Goal: Transaction & Acquisition: Book appointment/travel/reservation

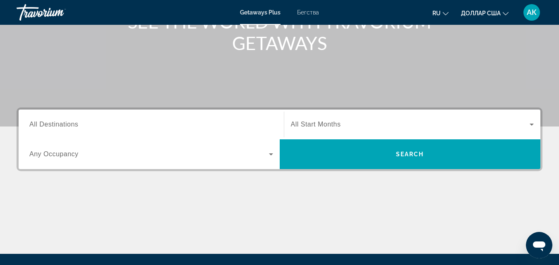
scroll to position [124, 0]
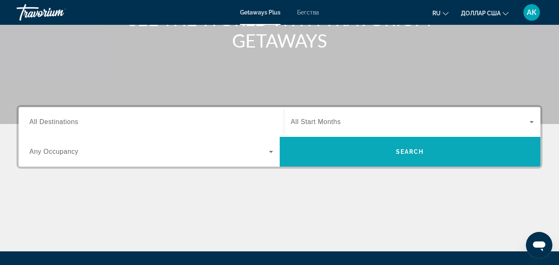
click at [371, 153] on span "Поиск" at bounding box center [410, 152] width 261 height 20
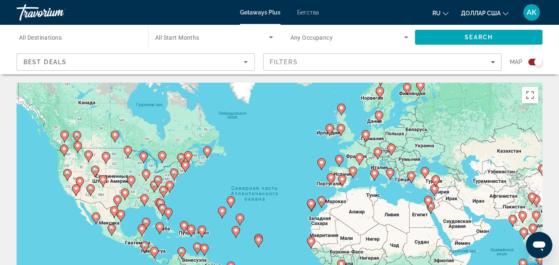
click at [339, 43] on div "Search widget" at bounding box center [349, 37] width 118 height 23
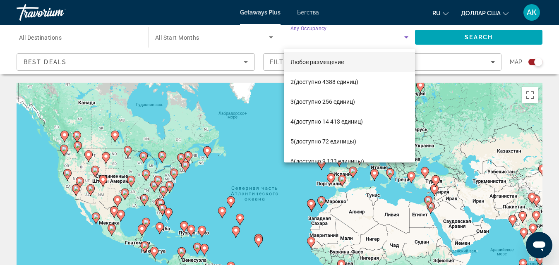
click at [558, 64] on div at bounding box center [279, 132] width 559 height 265
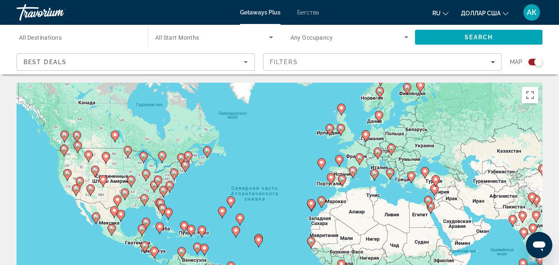
click at [436, 12] on font "ru" at bounding box center [436, 13] width 8 height 7
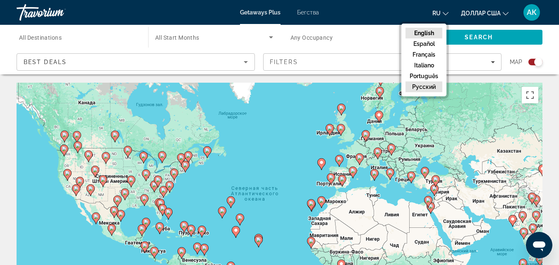
click at [420, 86] on button "русский" at bounding box center [423, 86] width 37 height 11
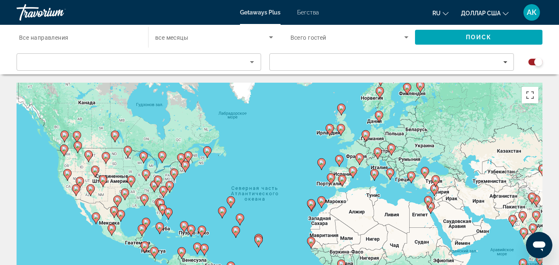
click at [267, 37] on icon "Search widget" at bounding box center [271, 37] width 10 height 10
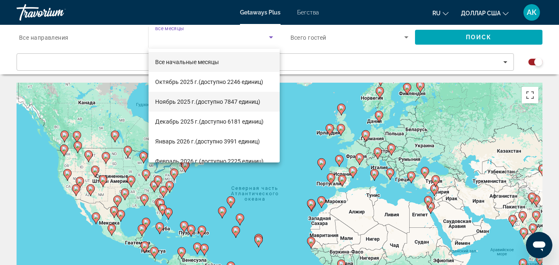
click at [206, 101] on font "(доступно 7847 единиц)" at bounding box center [228, 101] width 65 height 7
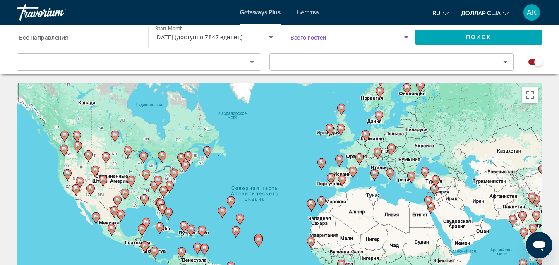
click at [402, 38] on icon "Search widget" at bounding box center [406, 37] width 10 height 10
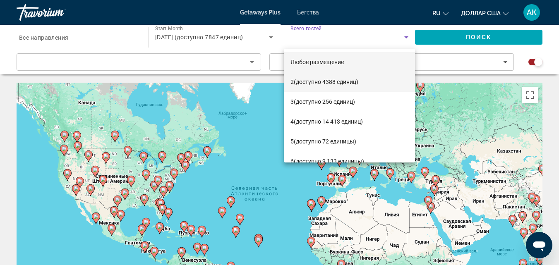
click at [338, 81] on font "(доступно 4388 единиц)" at bounding box center [326, 82] width 65 height 7
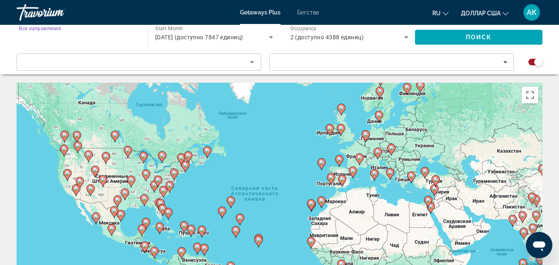
click at [72, 37] on input "Destination Все направления" at bounding box center [78, 38] width 118 height 10
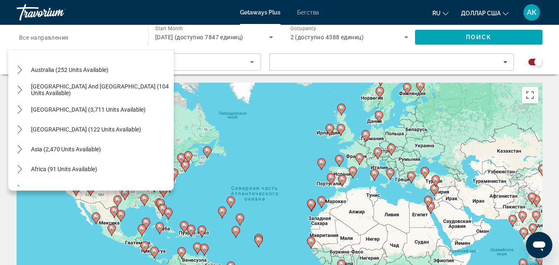
scroll to position [124, 0]
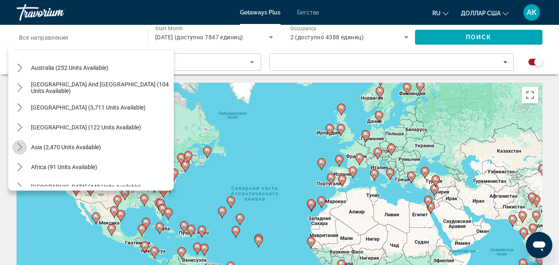
click at [15, 144] on mat-icon "Toggle Asia (2,470 units available) submenu" at bounding box center [19, 147] width 14 height 14
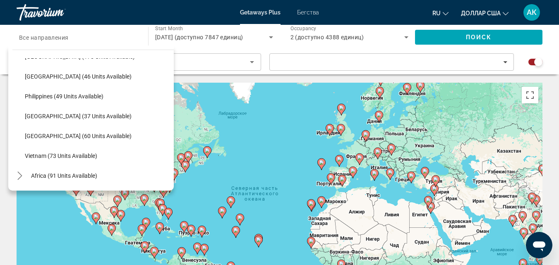
scroll to position [317, 0]
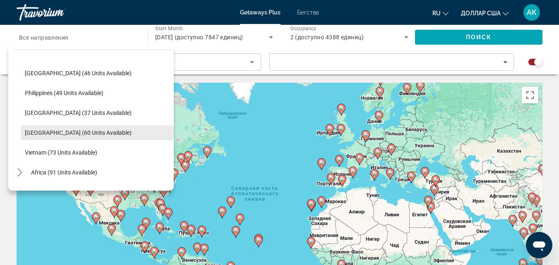
click at [80, 136] on span "[GEOGRAPHIC_DATA] (60 units available)" at bounding box center [78, 132] width 107 height 7
type input "**********"
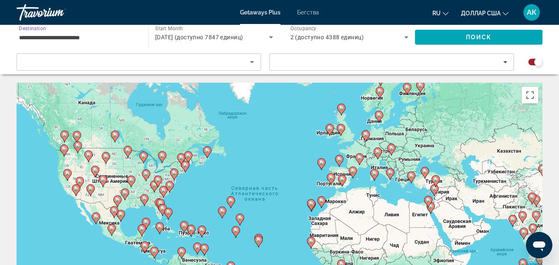
click at [251, 62] on icon "Sort by" at bounding box center [252, 62] width 4 height 2
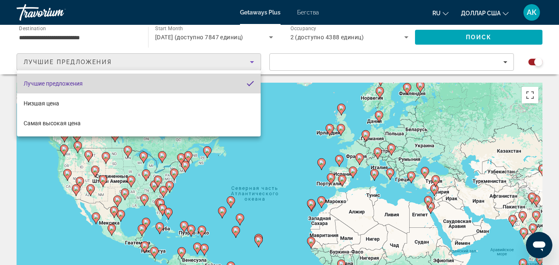
click at [231, 83] on mat-option "Лучшие предложения" at bounding box center [139, 84] width 244 height 20
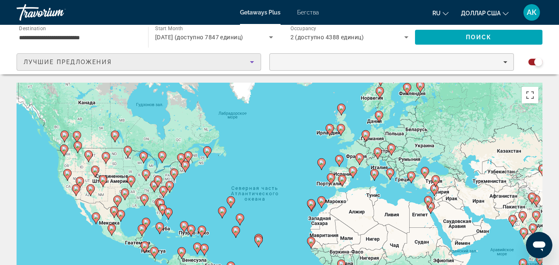
click at [503, 64] on span "Filters" at bounding box center [392, 62] width 244 height 20
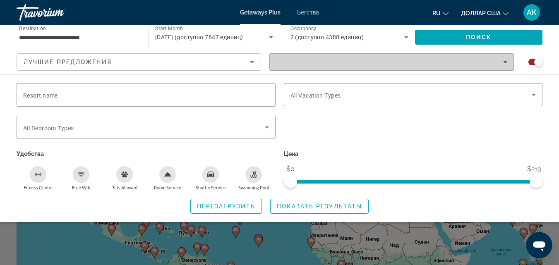
click at [504, 62] on icon "Filters" at bounding box center [505, 62] width 4 height 4
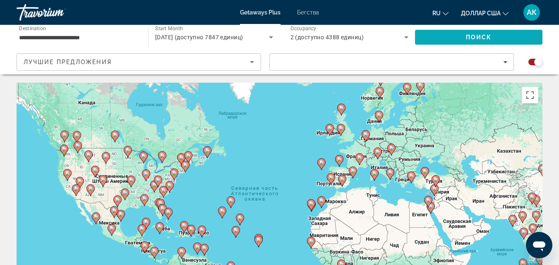
click at [483, 37] on span "Поиск" at bounding box center [479, 37] width 26 height 7
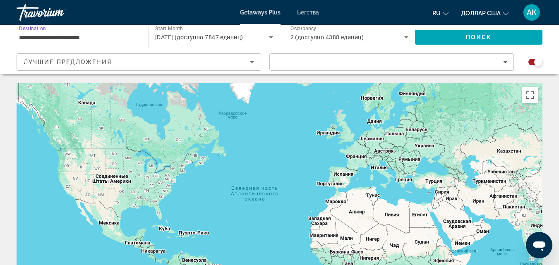
click at [133, 40] on input "**********" at bounding box center [78, 38] width 118 height 10
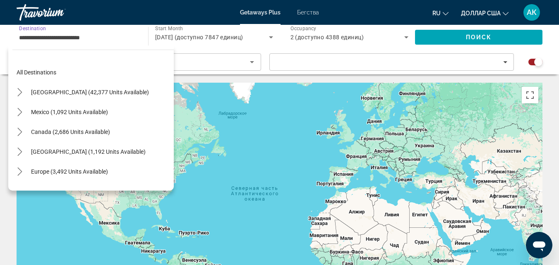
scroll to position [327, 0]
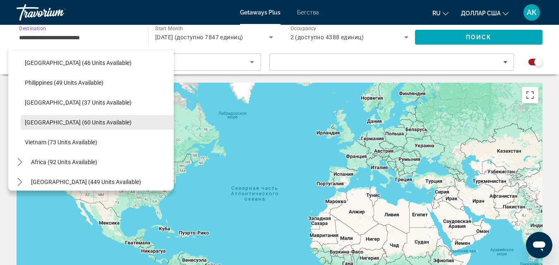
click at [70, 122] on span "[GEOGRAPHIC_DATA] (60 units available)" at bounding box center [78, 122] width 107 height 7
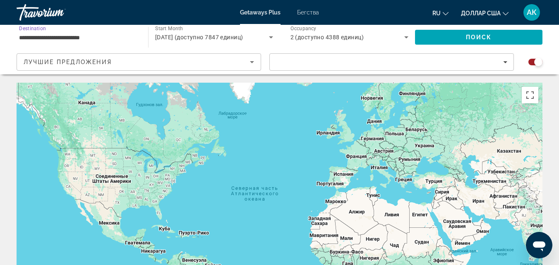
click at [270, 36] on icon "Search widget" at bounding box center [271, 37] width 10 height 10
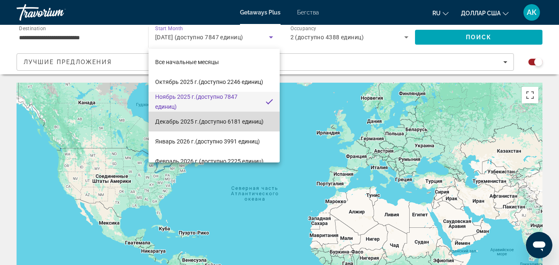
click at [224, 118] on font "(доступно 6181 единиц)" at bounding box center [231, 121] width 65 height 7
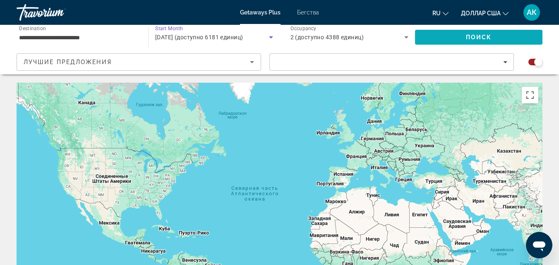
click at [476, 34] on span "Поиск" at bounding box center [479, 37] width 26 height 7
click at [271, 34] on icon "Search widget" at bounding box center [271, 37] width 10 height 10
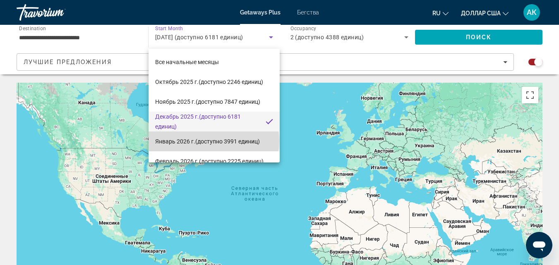
click at [213, 141] on font "(доступно 3991 единиц)" at bounding box center [227, 141] width 65 height 7
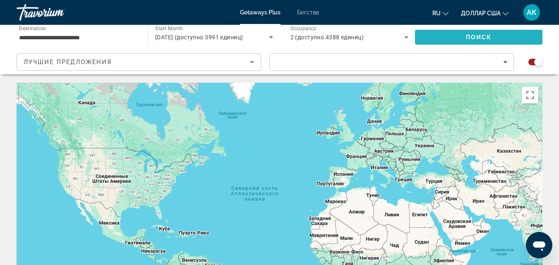
click at [492, 39] on span "Search" at bounding box center [478, 37] width 127 height 20
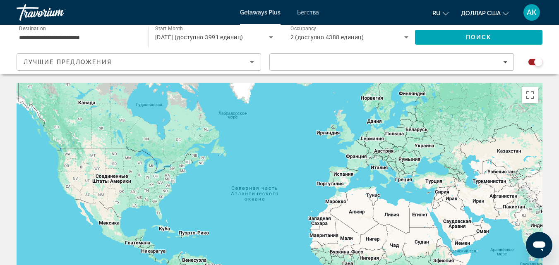
click at [253, 61] on icon "Sort by" at bounding box center [252, 62] width 10 height 10
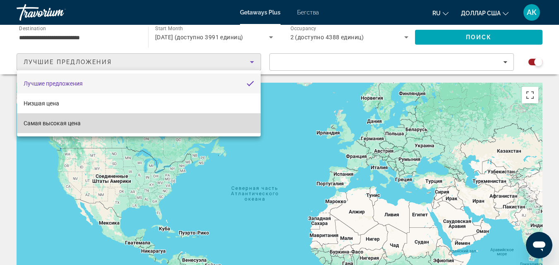
click at [157, 123] on mat-option "Самая высокая цена" at bounding box center [139, 123] width 244 height 20
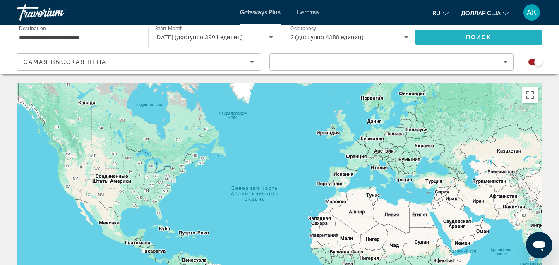
click at [482, 32] on span "Search" at bounding box center [478, 37] width 127 height 20
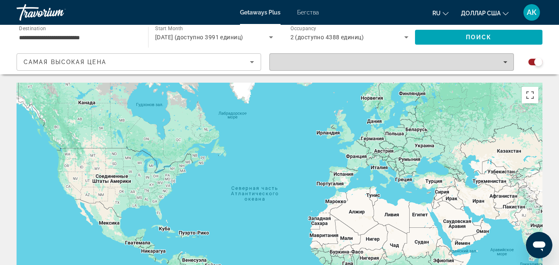
click at [506, 62] on icon "Filters" at bounding box center [505, 62] width 4 height 4
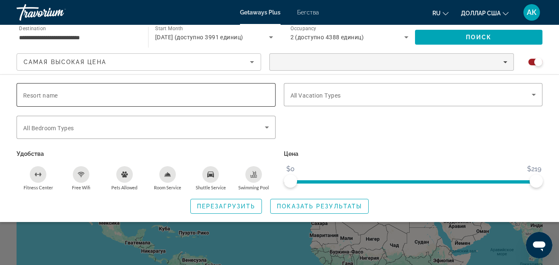
click at [51, 93] on span "Resort name" at bounding box center [40, 95] width 35 height 7
click at [51, 93] on input "Resort name" at bounding box center [146, 95] width 246 height 10
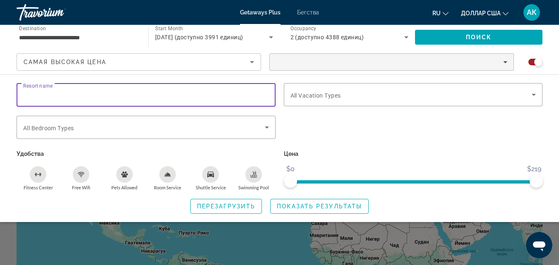
click at [51, 93] on input "Resort name" at bounding box center [146, 95] width 246 height 10
click at [57, 130] on span "All Bedroom Types" at bounding box center [48, 128] width 50 height 7
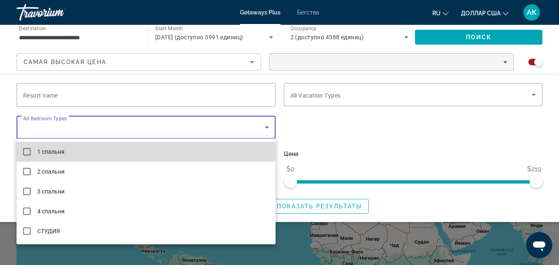
click at [50, 151] on font "1 спальня" at bounding box center [50, 152] width 27 height 7
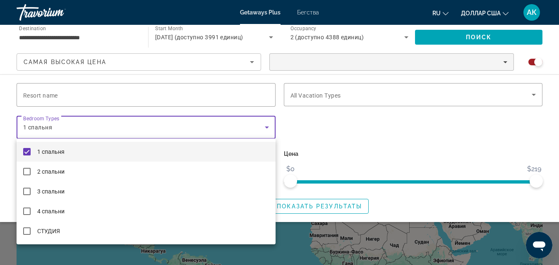
click at [386, 151] on div at bounding box center [279, 132] width 559 height 265
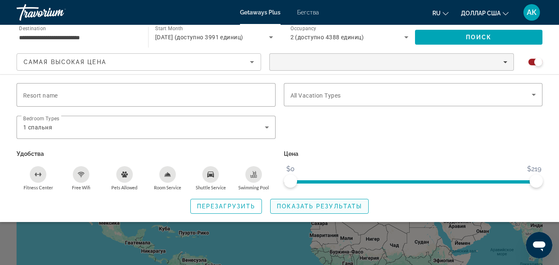
click at [318, 206] on span "Показать результаты" at bounding box center [319, 206] width 85 height 7
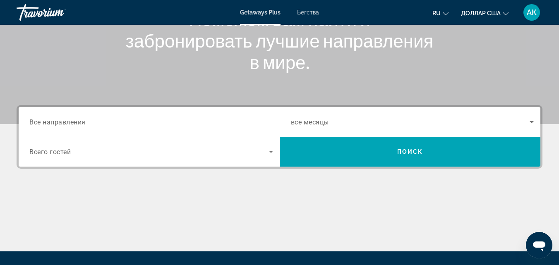
scroll to position [165, 0]
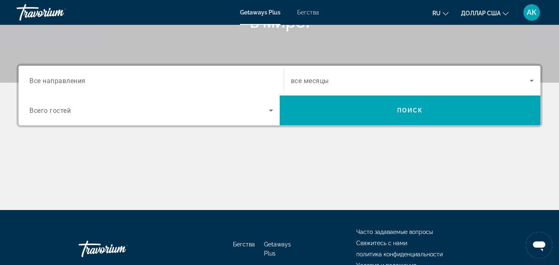
click at [217, 75] on div "Search widget" at bounding box center [151, 81] width 244 height 24
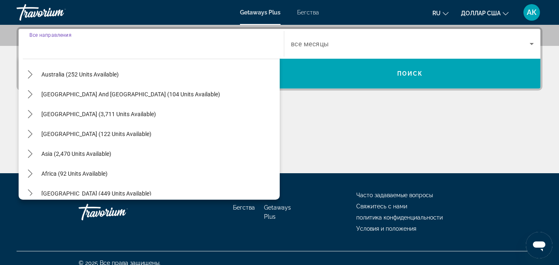
scroll to position [134, 0]
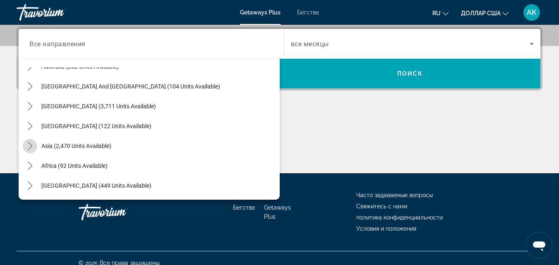
click at [24, 146] on mat-icon "Toggle Asia (2,470 units available) submenu" at bounding box center [30, 146] width 14 height 14
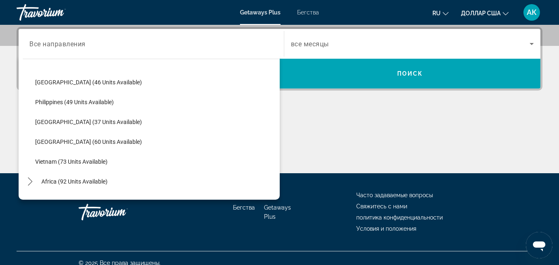
scroll to position [327, 0]
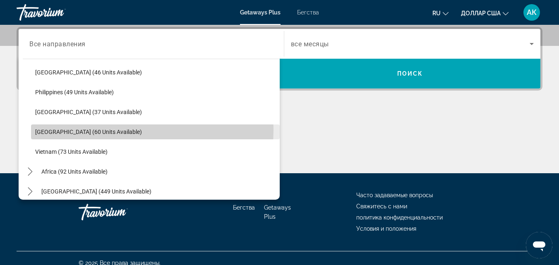
click at [89, 129] on span "[GEOGRAPHIC_DATA] (60 units available)" at bounding box center [88, 132] width 107 height 7
type input "**********"
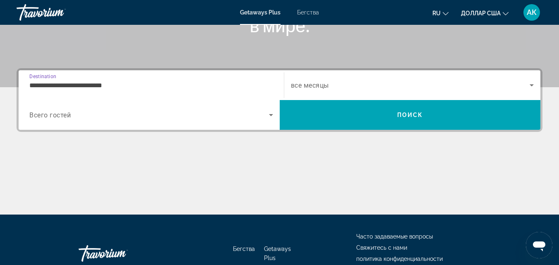
click at [272, 112] on icon "Search widget" at bounding box center [271, 115] width 10 height 10
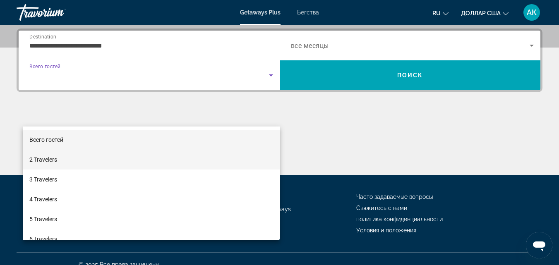
scroll to position [202, 0]
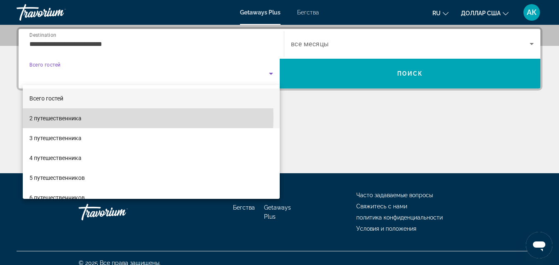
click at [80, 117] on font "2 путешественника" at bounding box center [55, 118] width 52 height 7
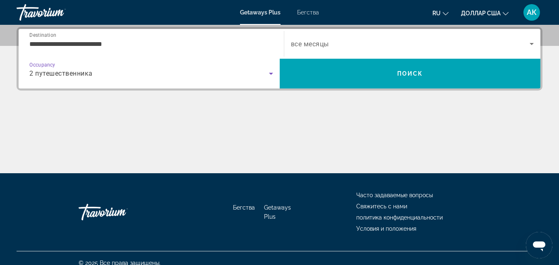
click at [402, 44] on span "Search widget" at bounding box center [410, 44] width 239 height 10
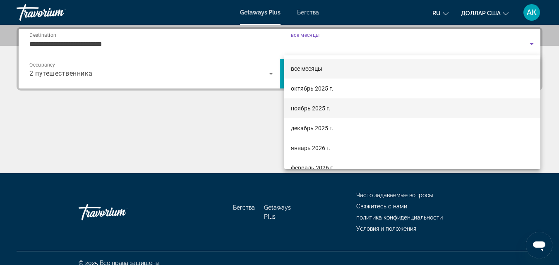
click at [374, 109] on mat-option "ноябрь 2025 г." at bounding box center [412, 108] width 256 height 20
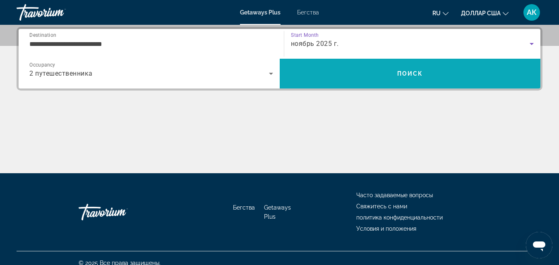
click at [405, 67] on span "Search" at bounding box center [410, 74] width 261 height 20
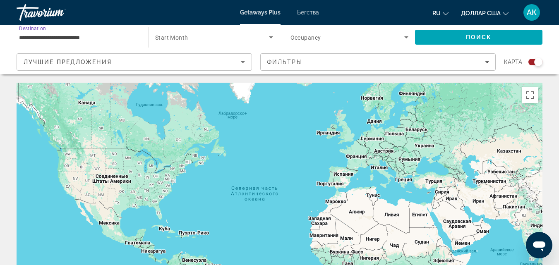
click at [133, 38] on input "**********" at bounding box center [78, 38] width 118 height 10
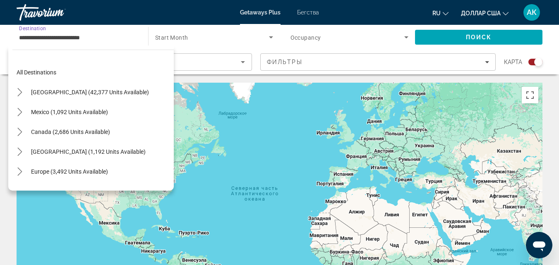
scroll to position [327, 0]
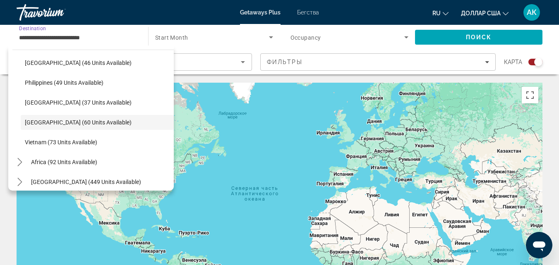
click at [133, 38] on input "**********" at bounding box center [78, 38] width 118 height 10
click at [269, 36] on icon "Search widget" at bounding box center [271, 37] width 10 height 10
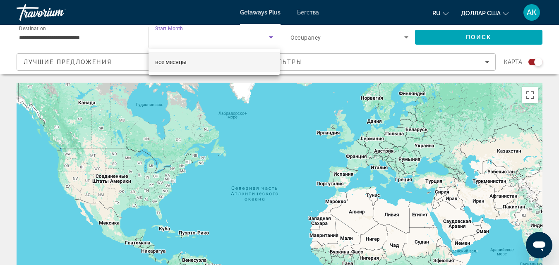
click at [249, 57] on mat-option "все месяцы" at bounding box center [214, 62] width 131 height 20
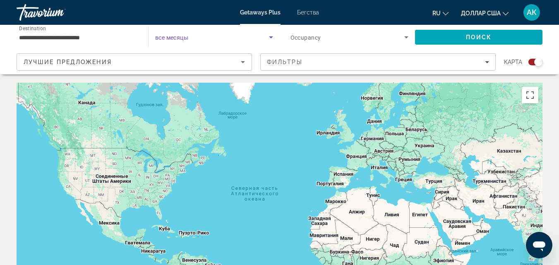
click at [271, 37] on icon "Search widget" at bounding box center [271, 37] width 4 height 2
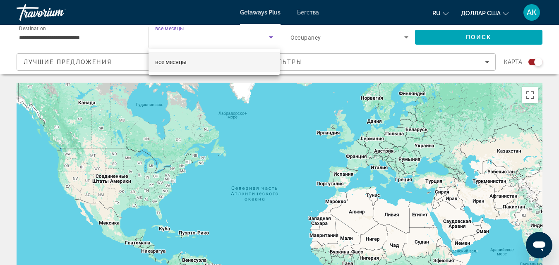
click at [175, 62] on font "все месяцы" at bounding box center [170, 62] width 31 height 7
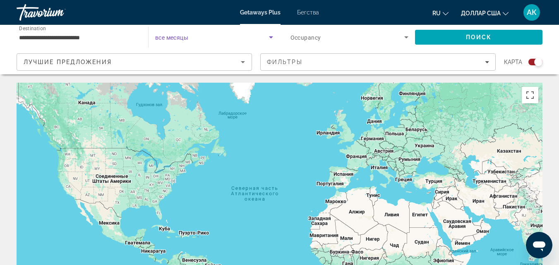
click at [243, 61] on icon "Sort by" at bounding box center [243, 62] width 10 height 10
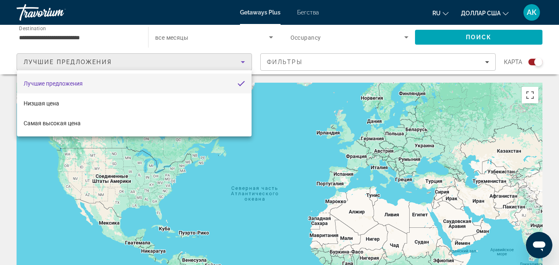
click at [243, 61] on div at bounding box center [279, 132] width 559 height 265
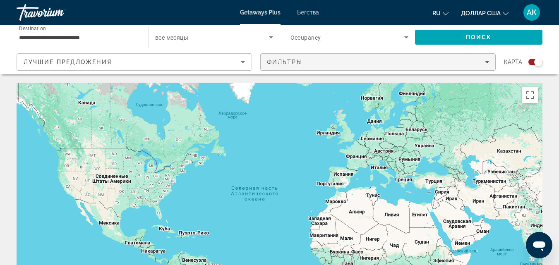
click at [484, 59] on div "Фильтры" at bounding box center [378, 62] width 222 height 7
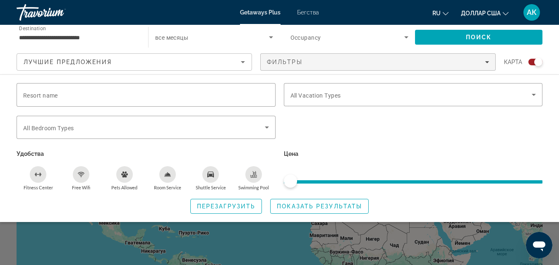
click at [447, 126] on div "Search widget" at bounding box center [413, 132] width 267 height 32
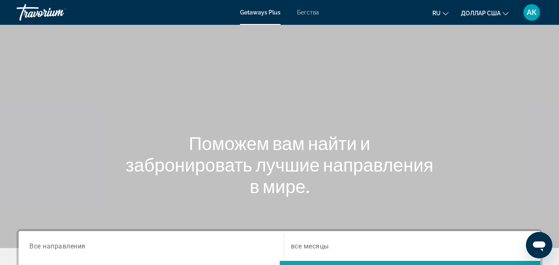
click at [504, 11] on icon "Изменить валюту" at bounding box center [506, 14] width 6 height 6
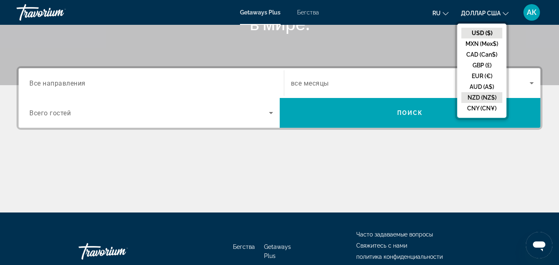
scroll to position [165, 0]
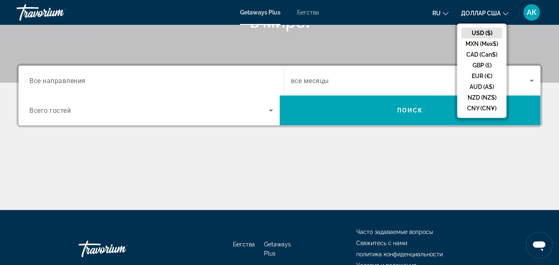
click at [331, 161] on div "Основное содержание" at bounding box center [280, 179] width 526 height 62
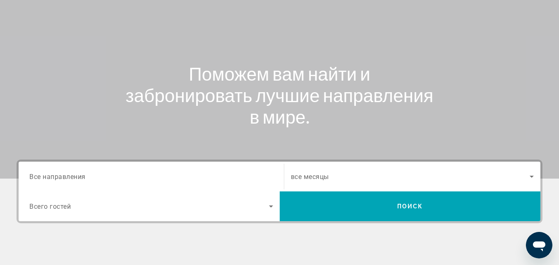
scroll to position [0, 0]
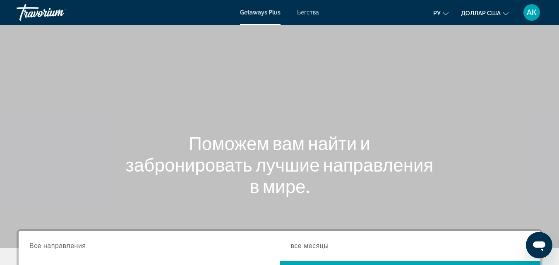
click at [423, 99] on div "Основное содержание" at bounding box center [279, 124] width 559 height 248
click at [400, 97] on div "Основное содержание" at bounding box center [279, 124] width 559 height 248
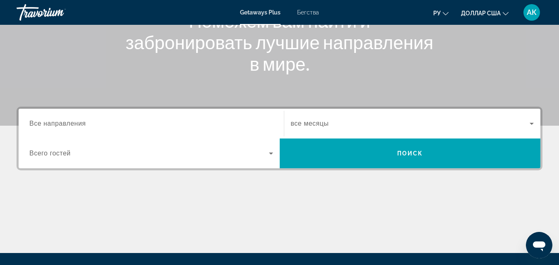
scroll to position [124, 0]
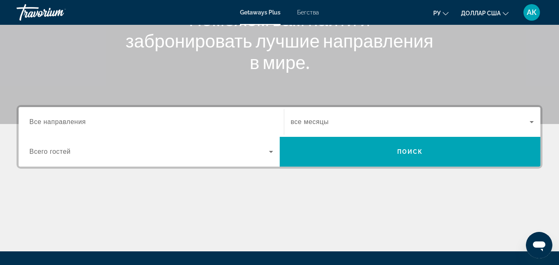
click at [115, 122] on input "Destination Все направления" at bounding box center [151, 122] width 244 height 10
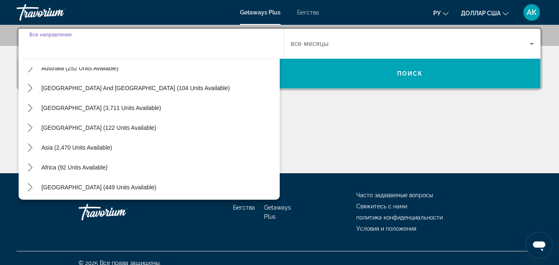
scroll to position [134, 0]
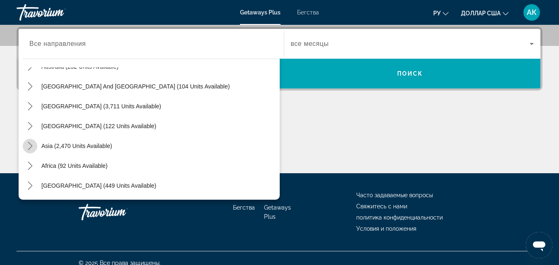
click at [25, 145] on mat-icon "Toggle Asia (2,470 units available) submenu" at bounding box center [30, 146] width 14 height 14
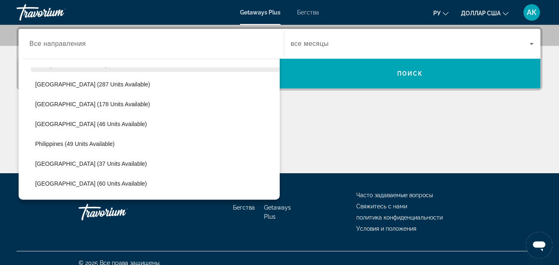
scroll to position [285, 0]
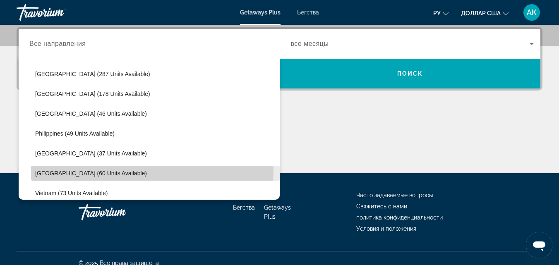
click at [82, 171] on span "[GEOGRAPHIC_DATA] (60 units available)" at bounding box center [91, 173] width 112 height 7
type input "**********"
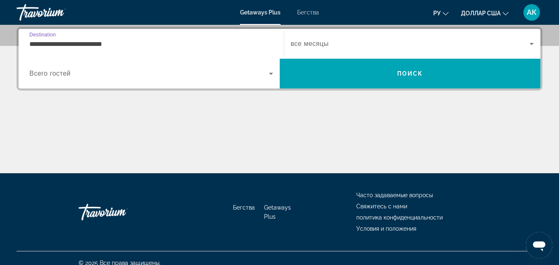
click at [340, 43] on span "Виджет поиска" at bounding box center [410, 44] width 239 height 10
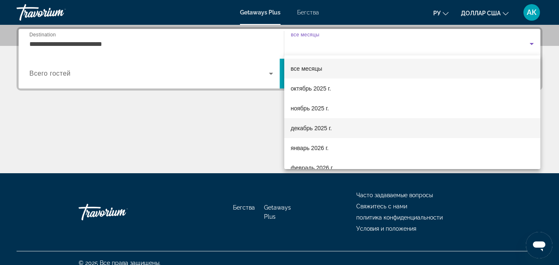
click at [321, 129] on font "декабрь 2025 г." at bounding box center [311, 128] width 41 height 7
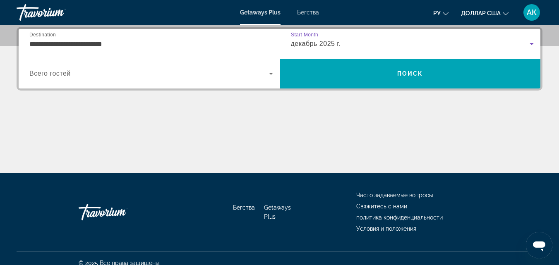
click at [98, 73] on span "Виджет поиска" at bounding box center [149, 74] width 240 height 10
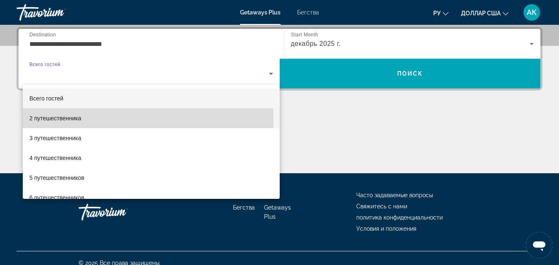
click at [71, 119] on font "2 путешественника" at bounding box center [55, 118] width 52 height 7
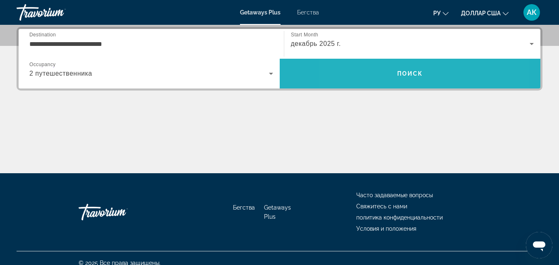
click at [377, 70] on span "Поиск" at bounding box center [410, 74] width 261 height 20
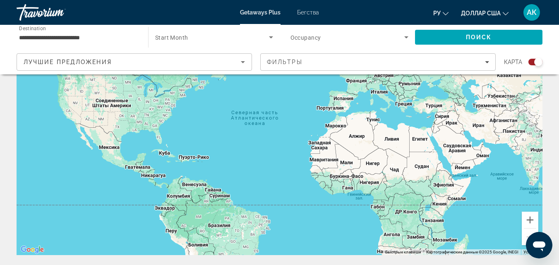
scroll to position [41, 0]
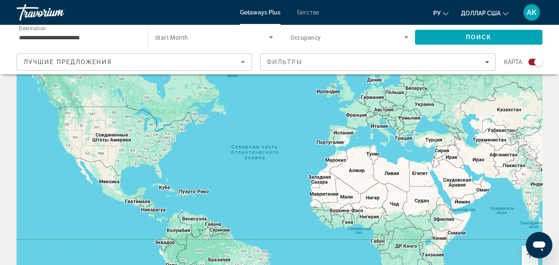
click at [273, 38] on icon "Search widget" at bounding box center [271, 37] width 10 height 10
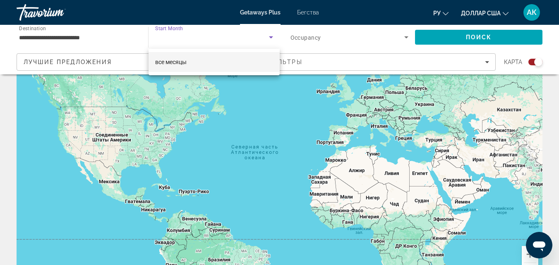
click at [217, 62] on mat-option "все месяцы" at bounding box center [214, 62] width 131 height 20
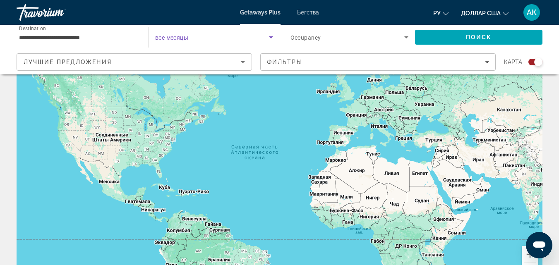
click at [273, 37] on icon "Search widget" at bounding box center [271, 37] width 10 height 10
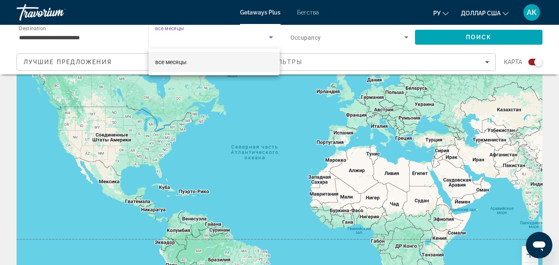
click at [409, 38] on div at bounding box center [279, 132] width 559 height 265
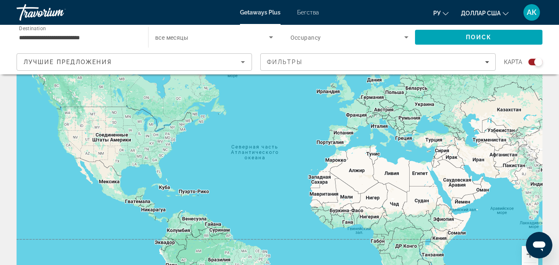
click at [406, 38] on icon "Search widget" at bounding box center [406, 37] width 4 height 2
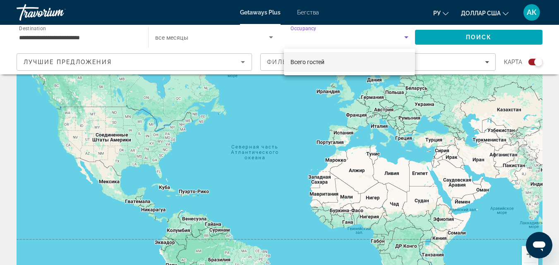
click at [406, 38] on div at bounding box center [279, 132] width 559 height 265
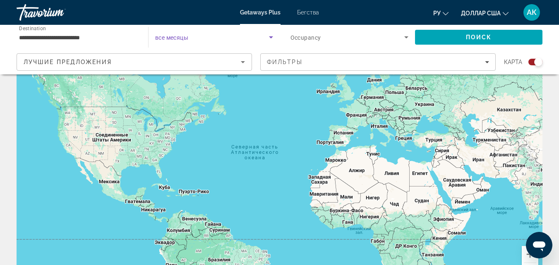
click at [271, 36] on icon "Search widget" at bounding box center [271, 37] width 4 height 2
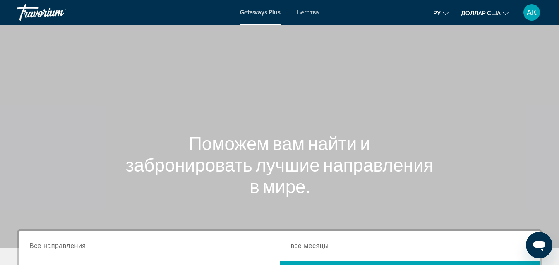
click at [264, 10] on font "Getaways Plus" at bounding box center [260, 12] width 41 height 7
click at [260, 14] on font "Getaways Plus" at bounding box center [260, 12] width 41 height 7
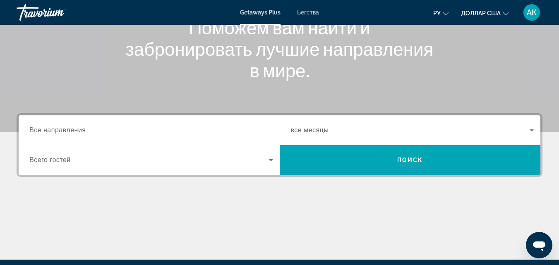
scroll to position [124, 0]
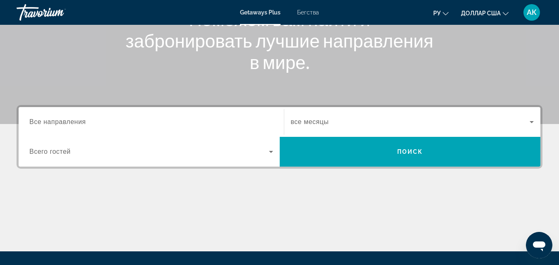
click at [236, 120] on input "Destination Все направления" at bounding box center [151, 122] width 244 height 10
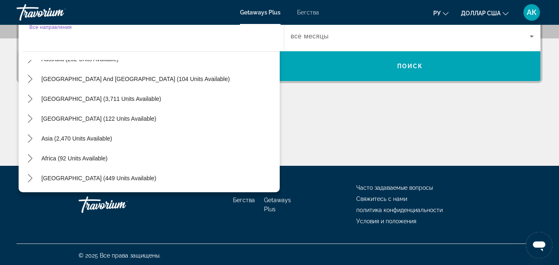
scroll to position [212, 0]
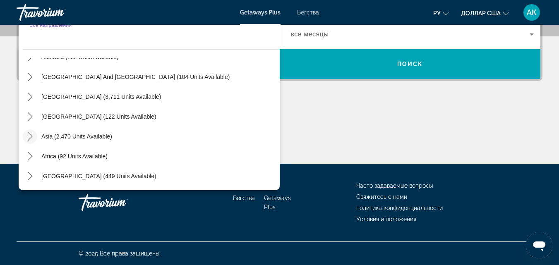
click at [29, 134] on icon "Toggle Asia (2,470 units available) submenu" at bounding box center [30, 136] width 8 height 8
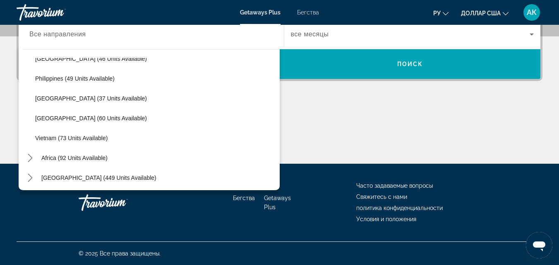
scroll to position [333, 0]
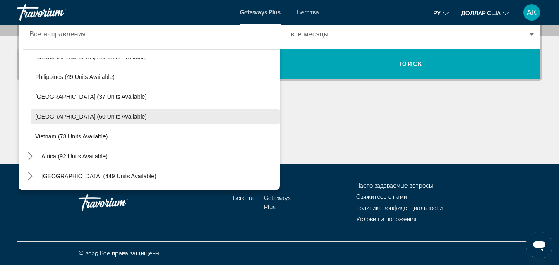
click at [80, 114] on span "[GEOGRAPHIC_DATA] (60 units available)" at bounding box center [91, 116] width 112 height 7
type input "**********"
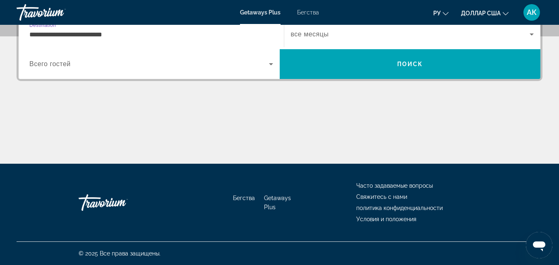
scroll to position [202, 0]
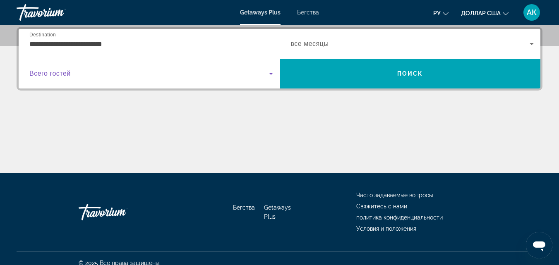
click at [271, 73] on icon "Виджет поиска" at bounding box center [271, 74] width 4 height 2
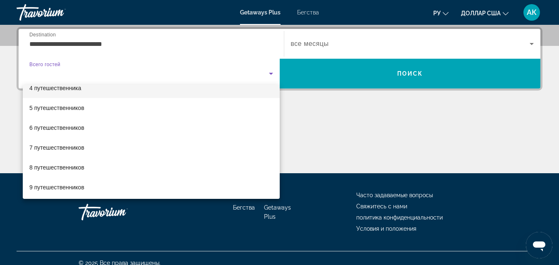
scroll to position [83, 0]
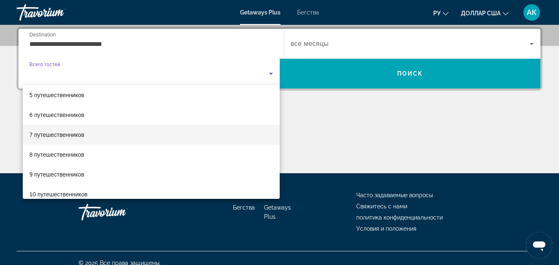
click at [108, 137] on mat-option "7 путешественников" at bounding box center [151, 135] width 257 height 20
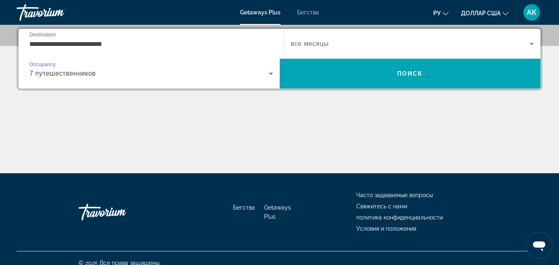
click at [529, 43] on icon "Виджет поиска" at bounding box center [532, 44] width 10 height 10
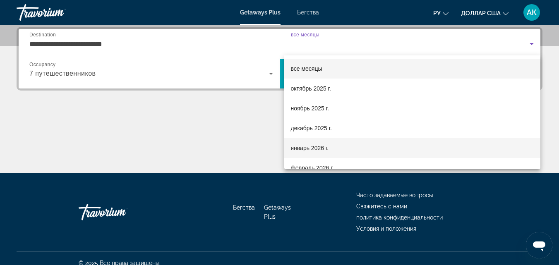
click at [299, 148] on font "январь 2026 г." at bounding box center [310, 148] width 38 height 7
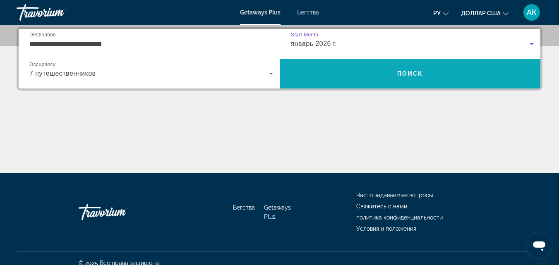
click at [393, 79] on span "Поиск" at bounding box center [410, 74] width 261 height 20
